Goal: Task Accomplishment & Management: Use online tool/utility

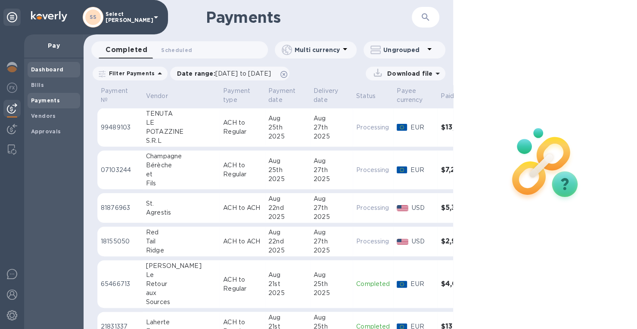
click at [47, 68] on b "Dashboard" at bounding box center [47, 69] width 33 height 6
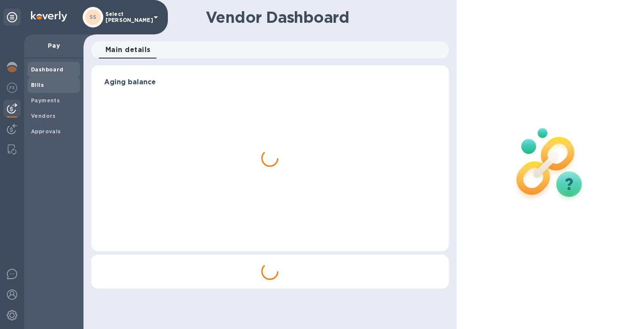
click at [39, 84] on b "Bills" at bounding box center [37, 85] width 13 height 6
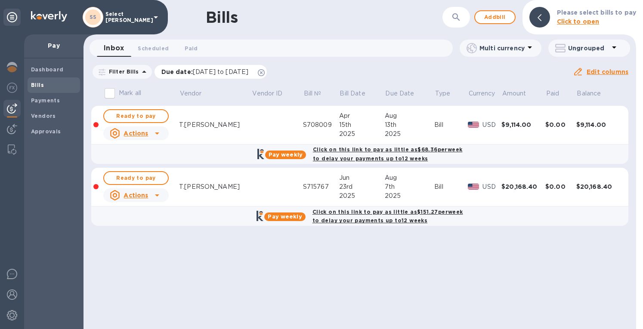
drag, startPoint x: 284, startPoint y: 72, endPoint x: 273, endPoint y: 75, distance: 11.9
click at [265, 72] on icon at bounding box center [261, 72] width 7 height 7
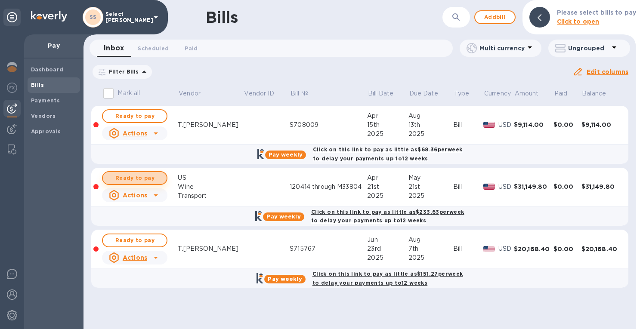
click at [138, 177] on span "Ready to pay" at bounding box center [135, 178] width 50 height 10
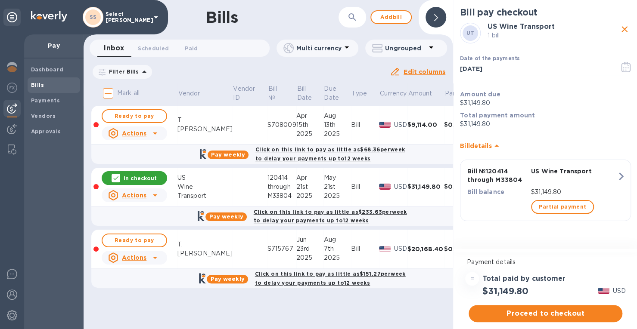
click at [543, 316] on span "Proceed to checkout" at bounding box center [545, 314] width 140 height 10
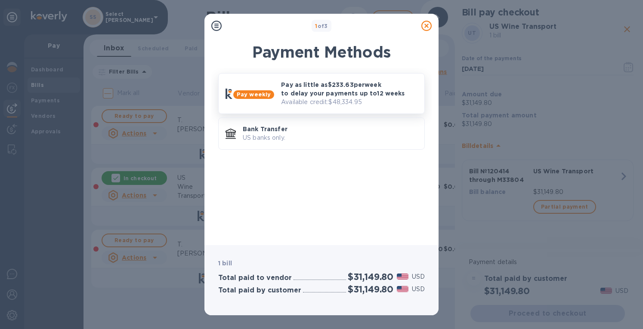
click at [368, 93] on p "Pay as little as $233.63 per week to delay your payments up to 12 weeks" at bounding box center [349, 89] width 137 height 17
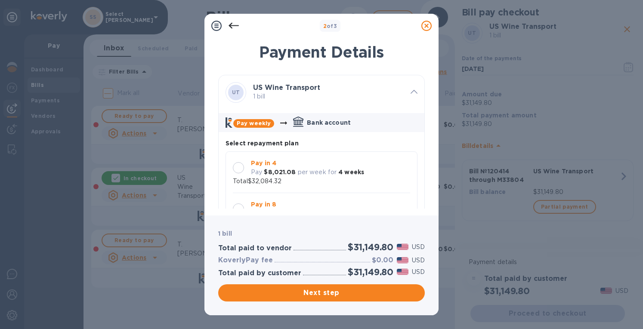
scroll to position [7, 0]
click at [280, 169] on b "$8,021.08" at bounding box center [280, 172] width 32 height 7
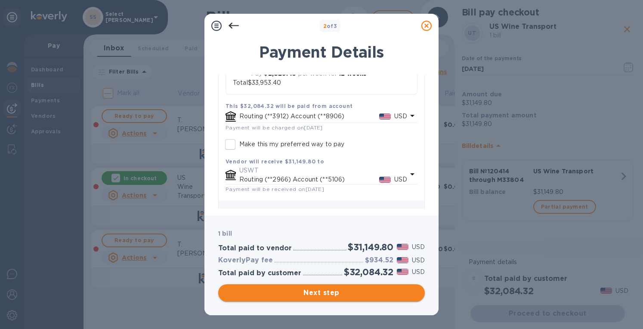
click at [314, 293] on span "Next step" at bounding box center [321, 293] width 193 height 10
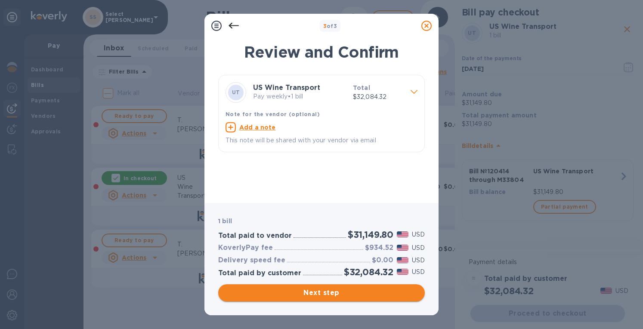
click at [317, 292] on span "Next step" at bounding box center [321, 293] width 193 height 10
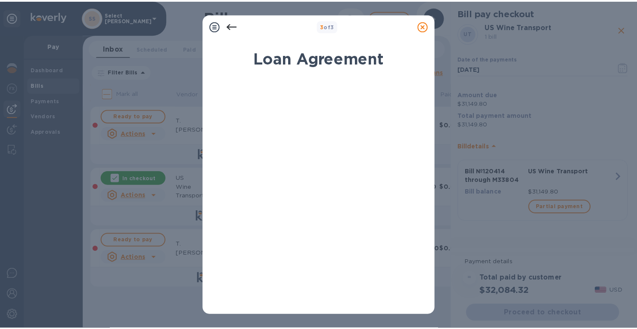
scroll to position [152, 0]
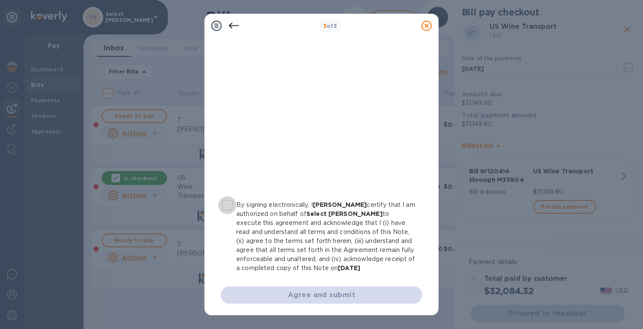
drag, startPoint x: 228, startPoint y: 202, endPoint x: 292, endPoint y: 246, distance: 77.8
click at [229, 202] on input "By signing electronically, I [PERSON_NAME] certify that I am authorized on beha…" at bounding box center [227, 205] width 18 height 18
checkbox input "true"
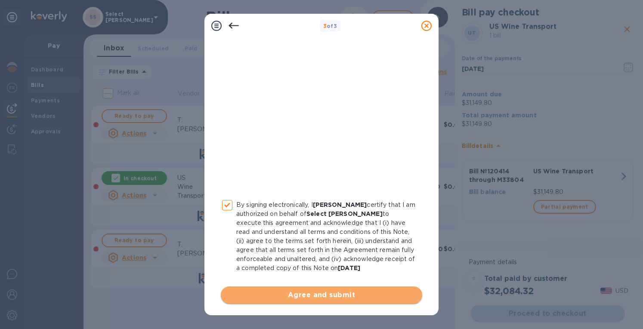
click at [324, 287] on button "Agree and submit" at bounding box center [322, 295] width 202 height 17
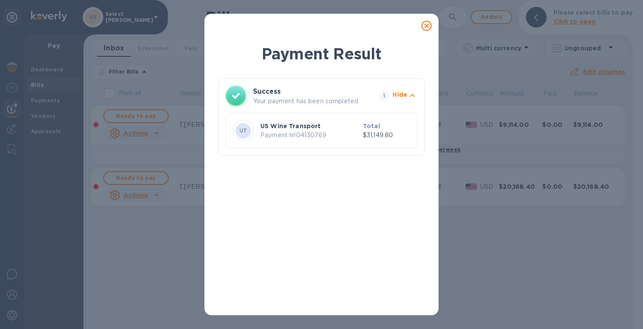
click at [425, 23] on icon at bounding box center [427, 26] width 10 height 10
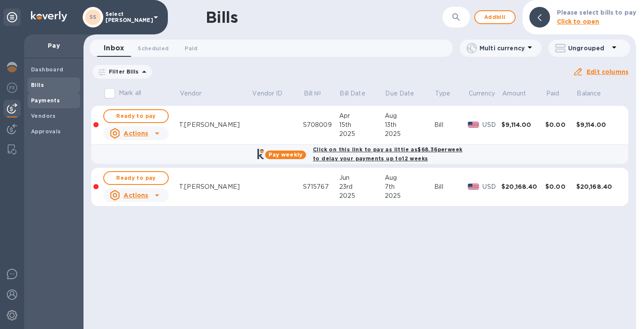
drag, startPoint x: 40, startPoint y: 99, endPoint x: 63, endPoint y: 104, distance: 23.6
click at [40, 100] on b "Payments" at bounding box center [45, 100] width 29 height 6
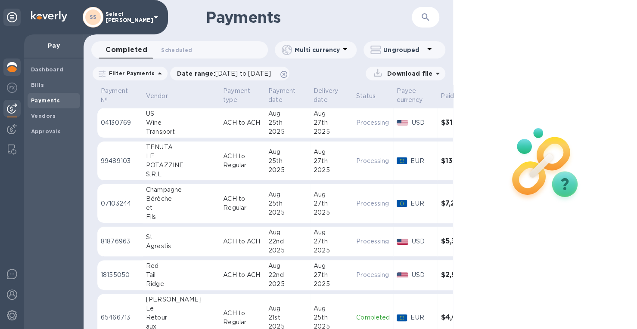
click at [15, 65] on img at bounding box center [12, 67] width 10 height 10
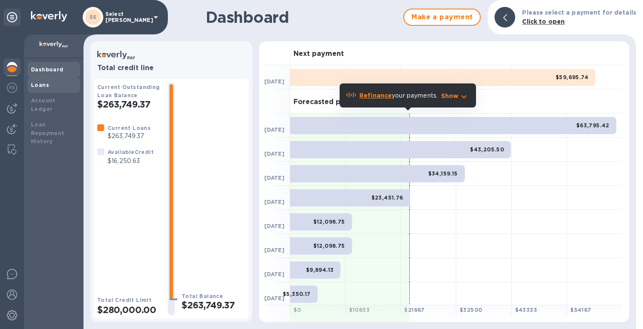
click at [47, 87] on b "Loans" at bounding box center [40, 85] width 18 height 6
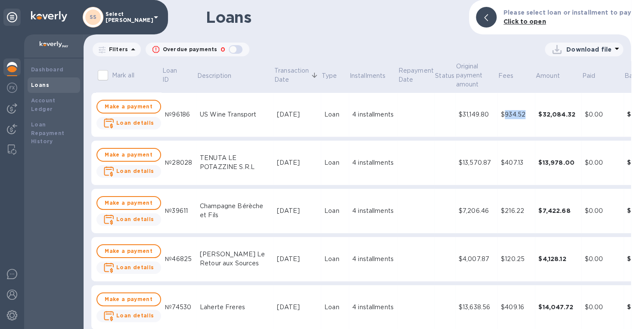
drag, startPoint x: 510, startPoint y: 113, endPoint x: 484, endPoint y: 114, distance: 25.9
click at [501, 114] on div "$934.52" at bounding box center [516, 114] width 31 height 9
